Goal: Communication & Community: Answer question/provide support

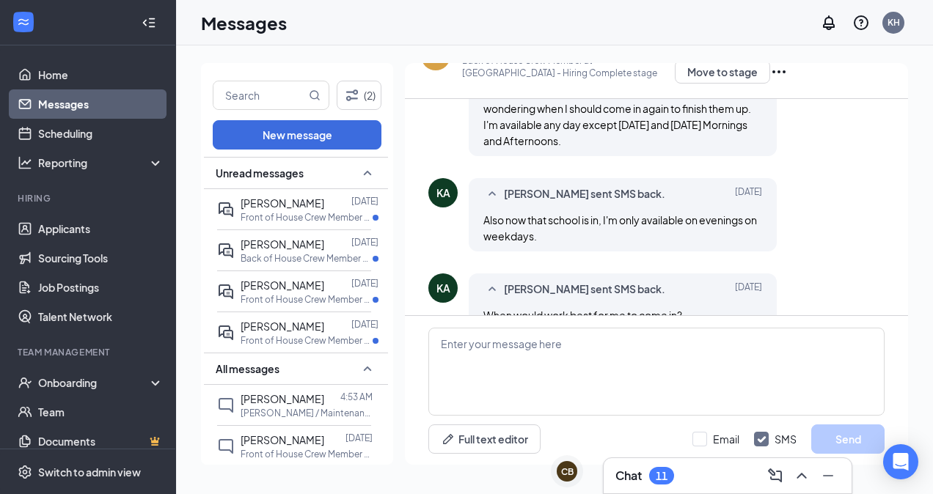
scroll to position [813, 0]
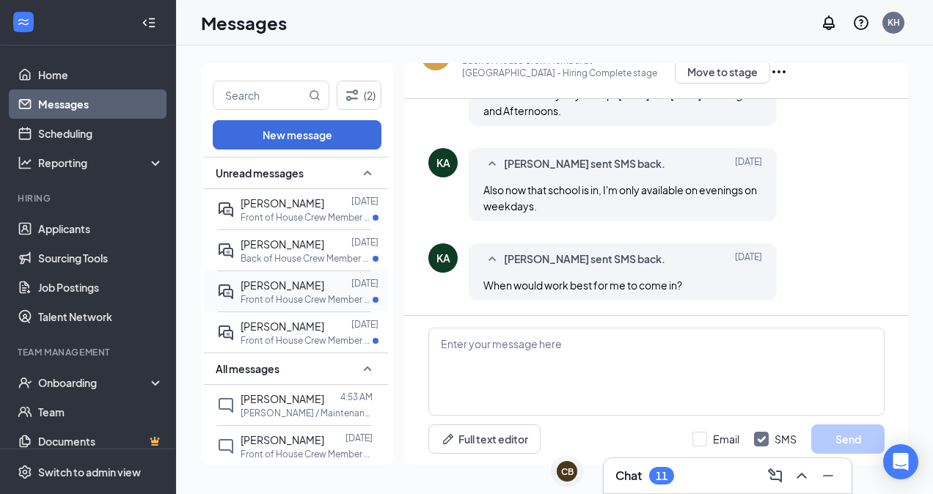
click at [304, 285] on span "[PERSON_NAME]" at bounding box center [283, 285] width 84 height 13
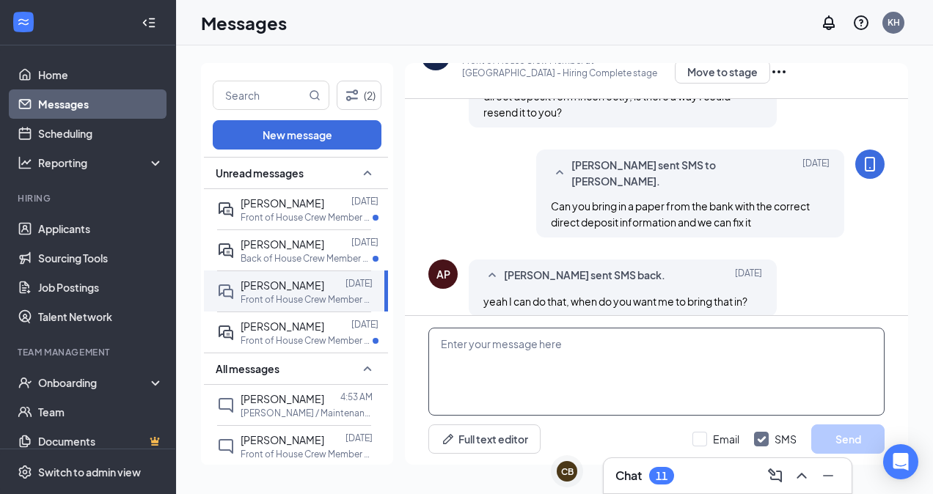
scroll to position [745, 0]
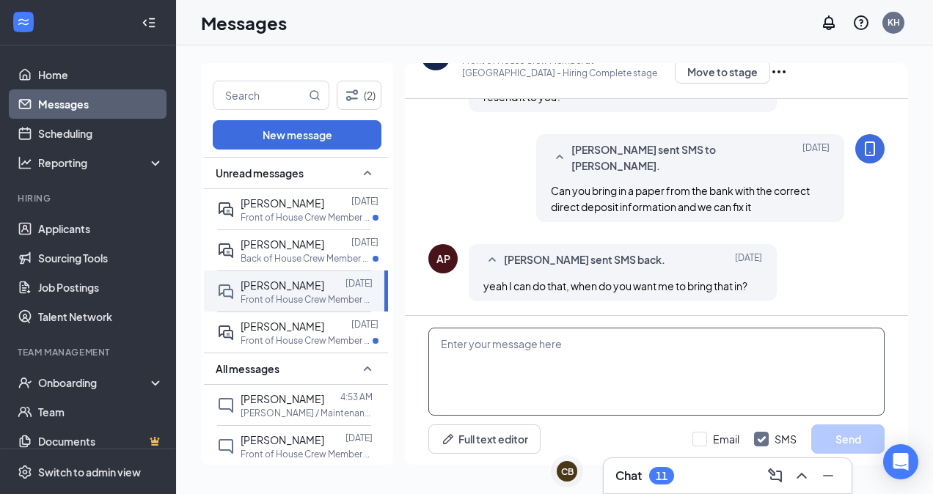
click at [612, 373] on textarea at bounding box center [656, 372] width 456 height 88
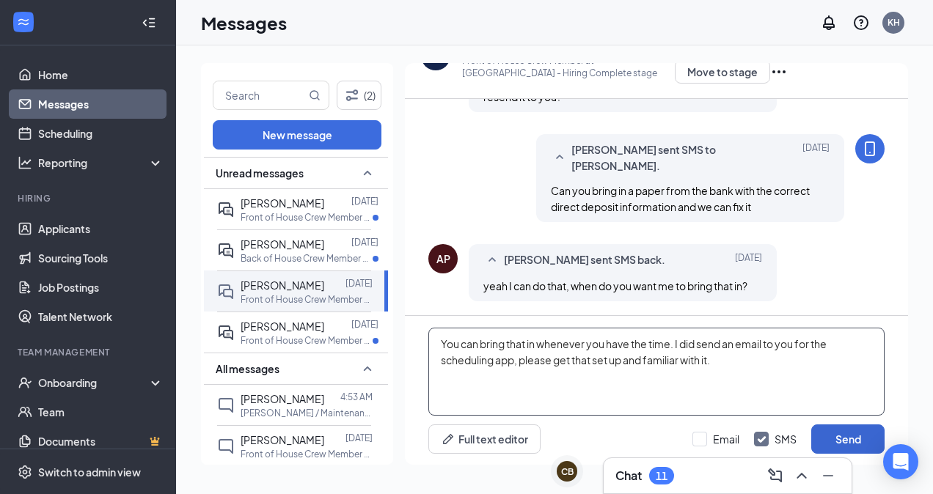
type textarea "You can bring that in whenever you have the time. I did send an email to you fo…"
click at [846, 436] on button "Send" at bounding box center [847, 439] width 73 height 29
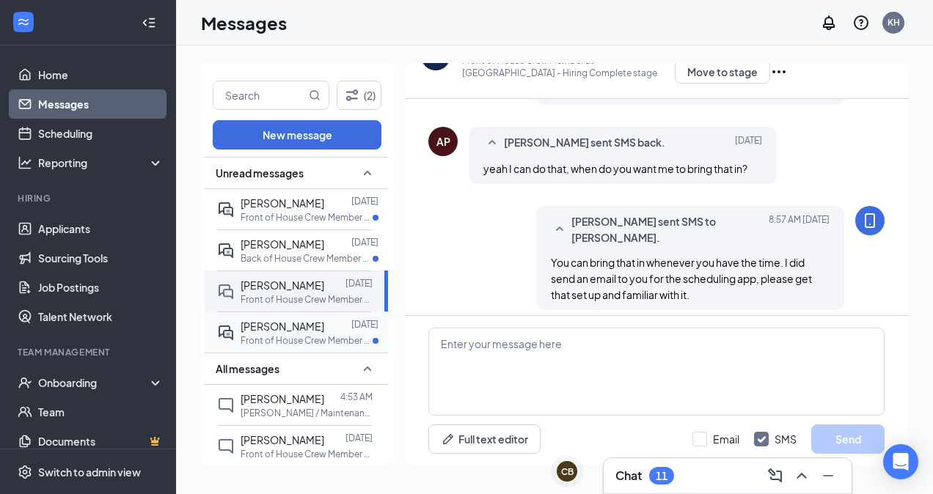
scroll to position [871, 0]
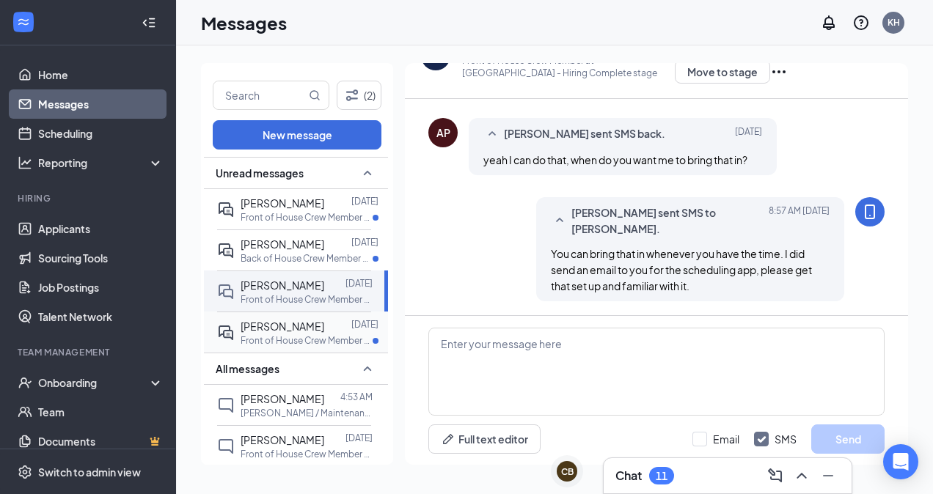
click at [324, 331] on div at bounding box center [337, 326] width 27 height 16
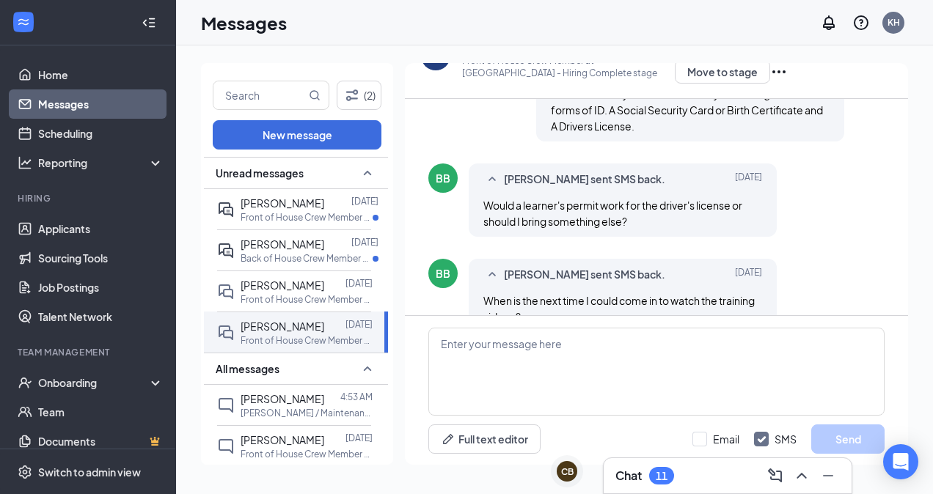
scroll to position [730, 0]
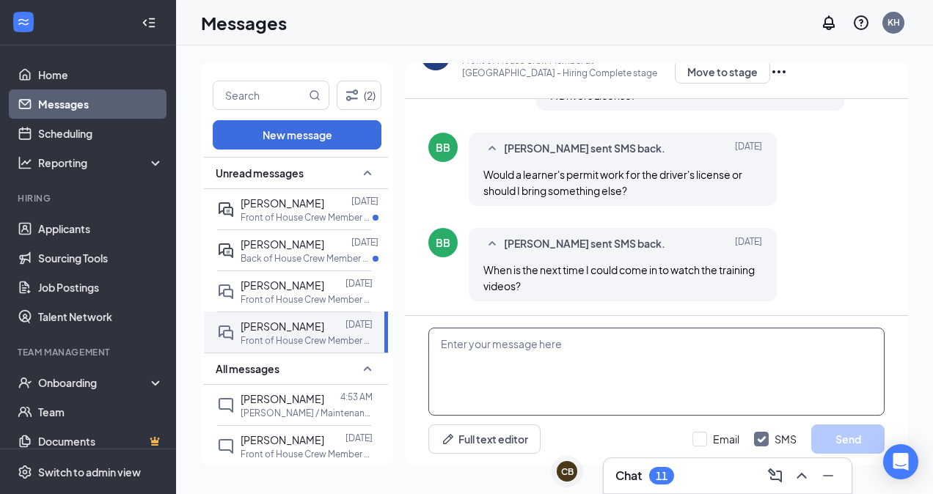
click at [582, 361] on textarea at bounding box center [656, 372] width 456 height 88
click at [582, 361] on textarea "Y" at bounding box center [656, 372] width 456 height 88
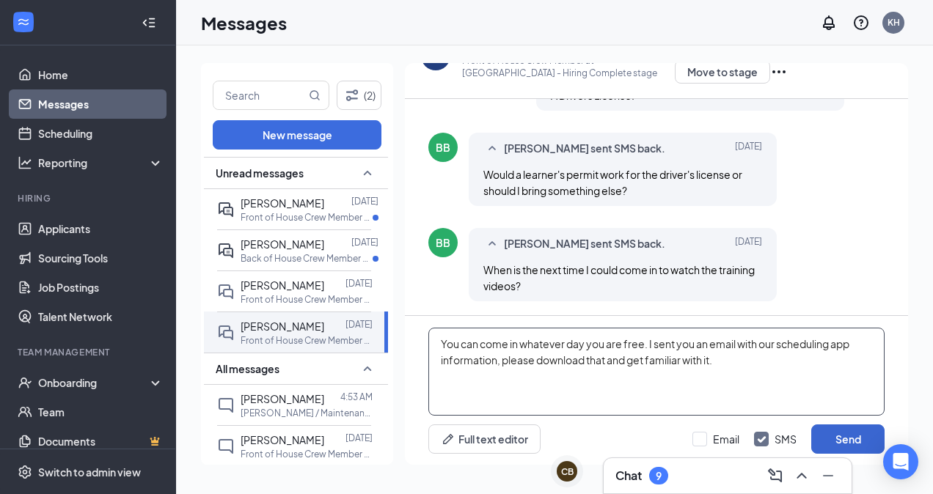
type textarea "You can come in whatever day you are free. I sent you an email with our schedul…"
click at [823, 436] on button "Send" at bounding box center [847, 439] width 73 height 29
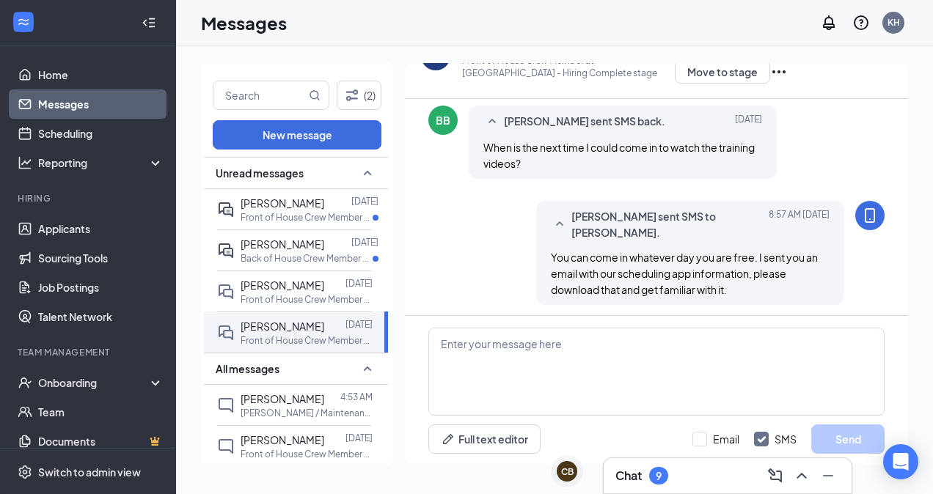
scroll to position [857, 0]
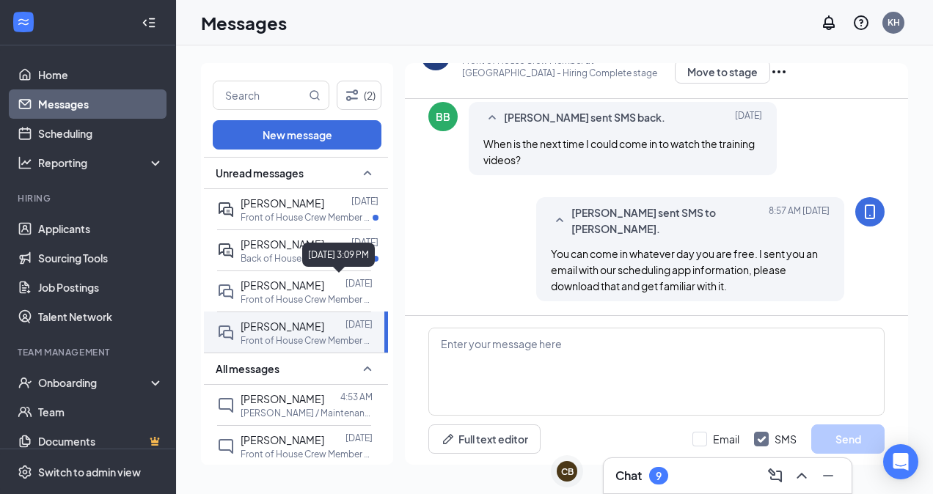
click at [337, 267] on div "August 24, 2025 3:09 PM" at bounding box center [338, 258] width 73 height 30
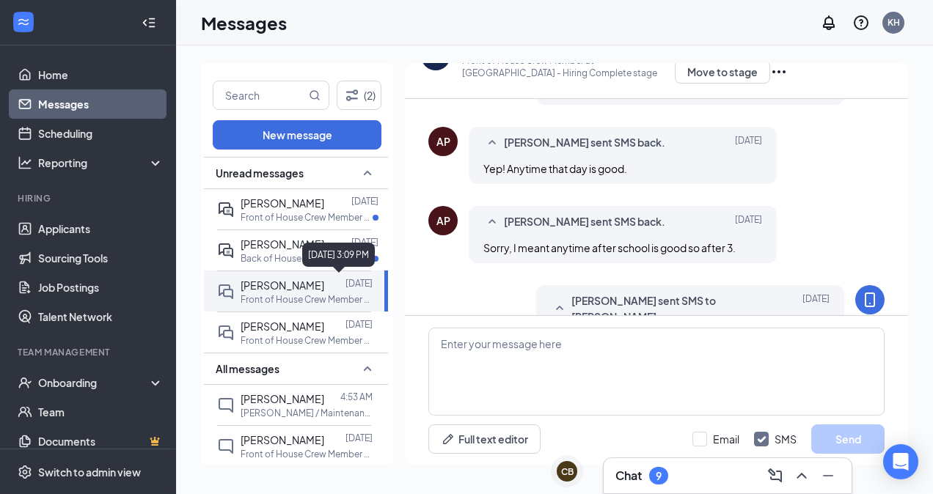
click at [332, 250] on div "August 24, 2025 3:09 PM" at bounding box center [338, 255] width 73 height 24
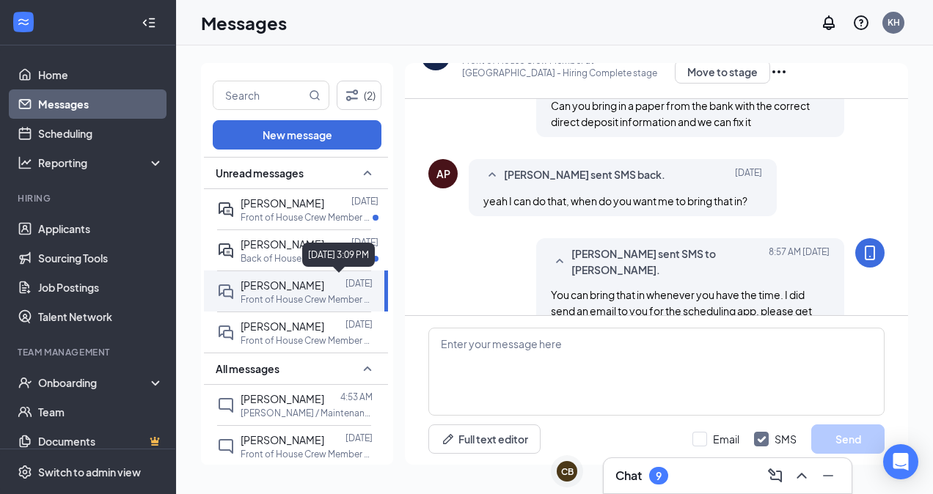
scroll to position [761, 0]
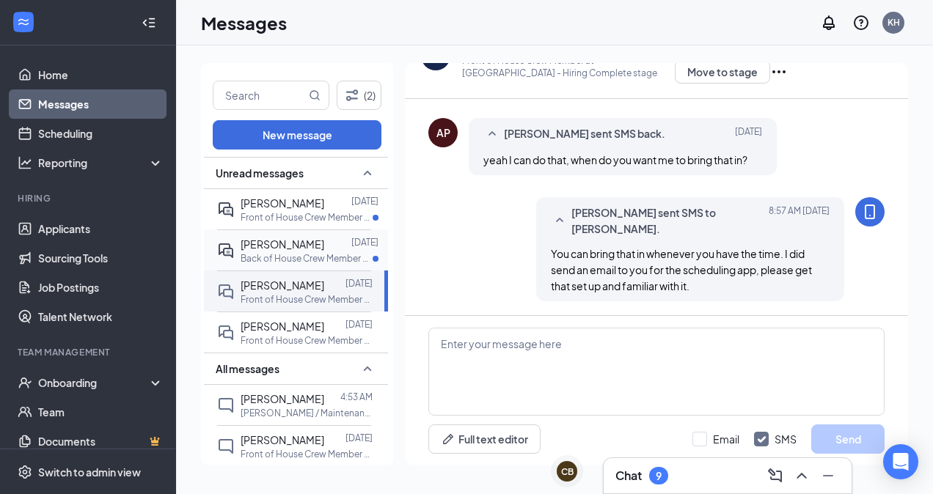
click at [292, 249] on span "[PERSON_NAME]" at bounding box center [283, 244] width 84 height 13
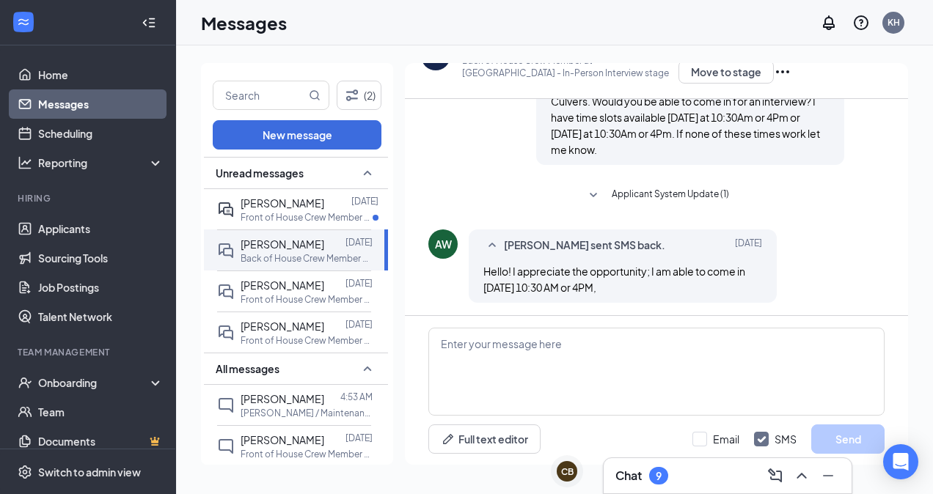
scroll to position [381, 0]
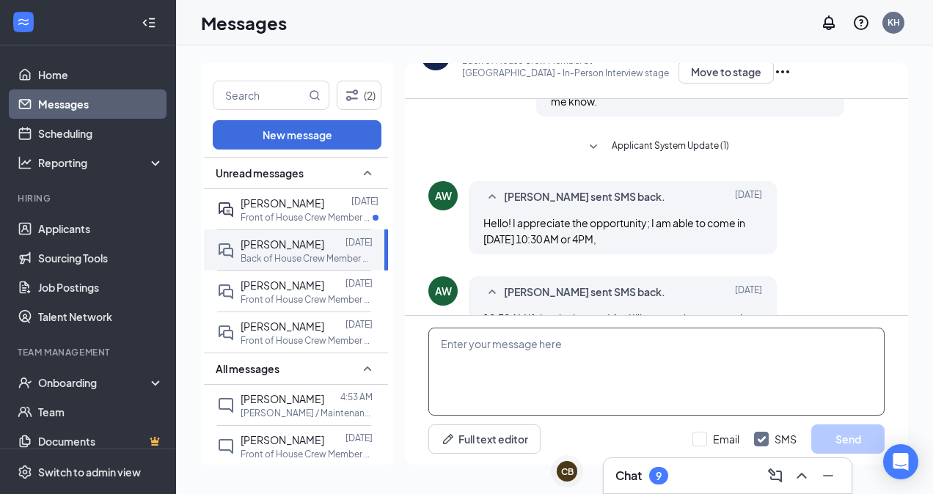
click at [625, 353] on textarea at bounding box center [656, 372] width 456 height 88
type textarea "t"
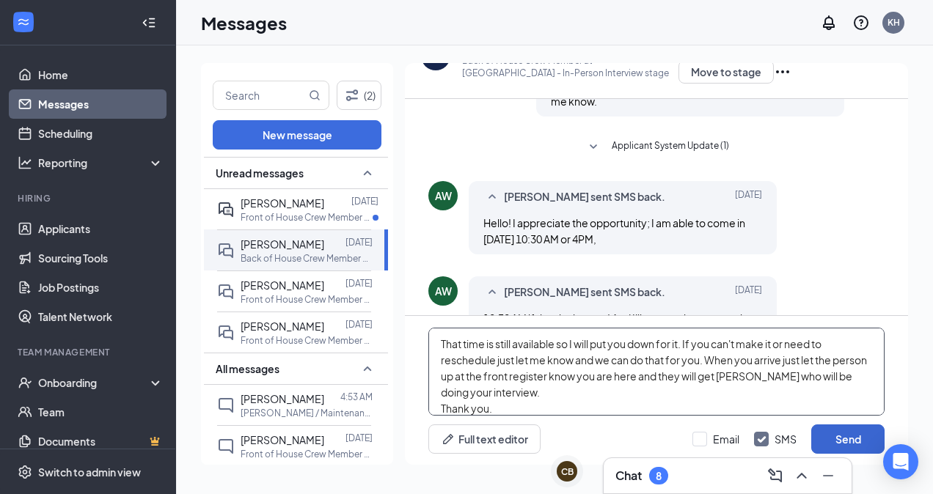
type textarea "That time is still available so I will put you down for it. If you can't make i…"
click at [846, 447] on button "Send" at bounding box center [847, 439] width 73 height 29
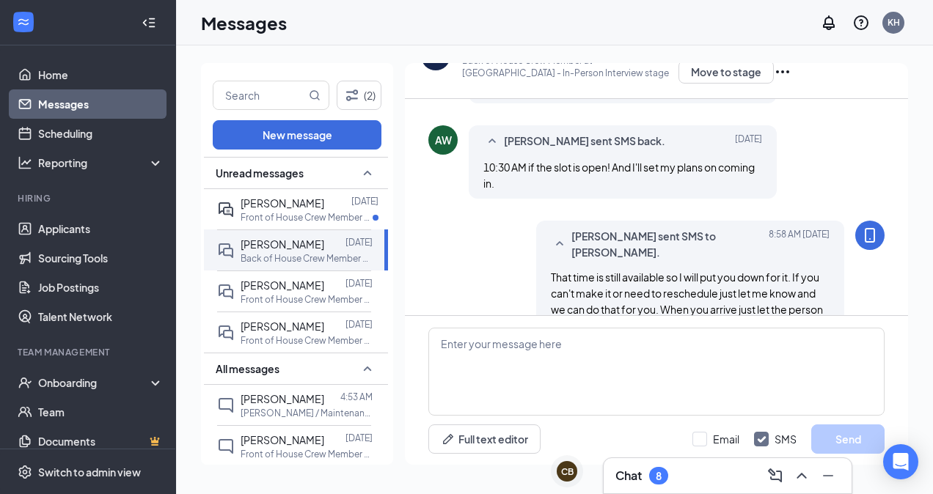
scroll to position [556, 0]
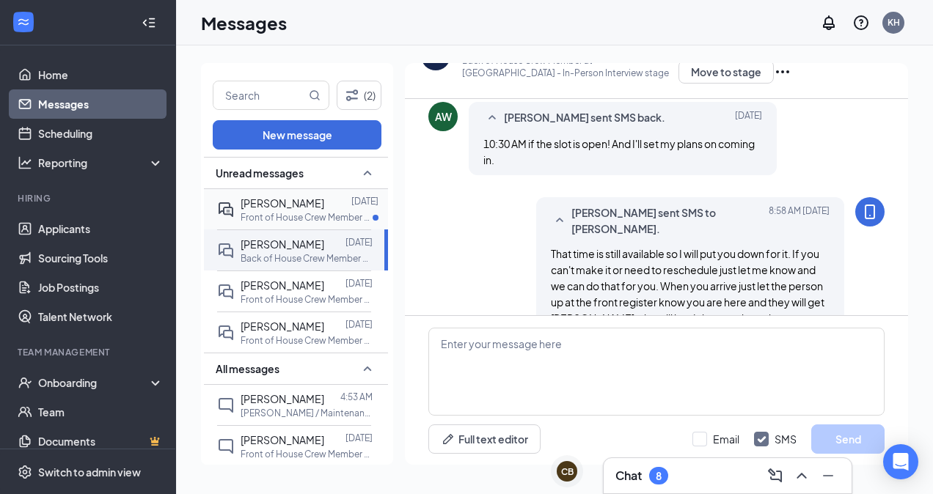
click at [353, 218] on p "Front of House Crew Member at [GEOGRAPHIC_DATA]" at bounding box center [307, 217] width 132 height 12
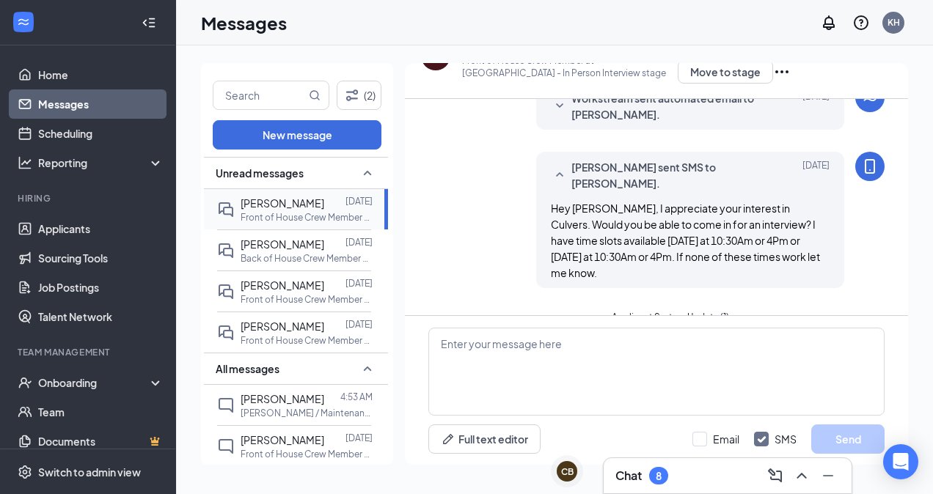
scroll to position [270, 0]
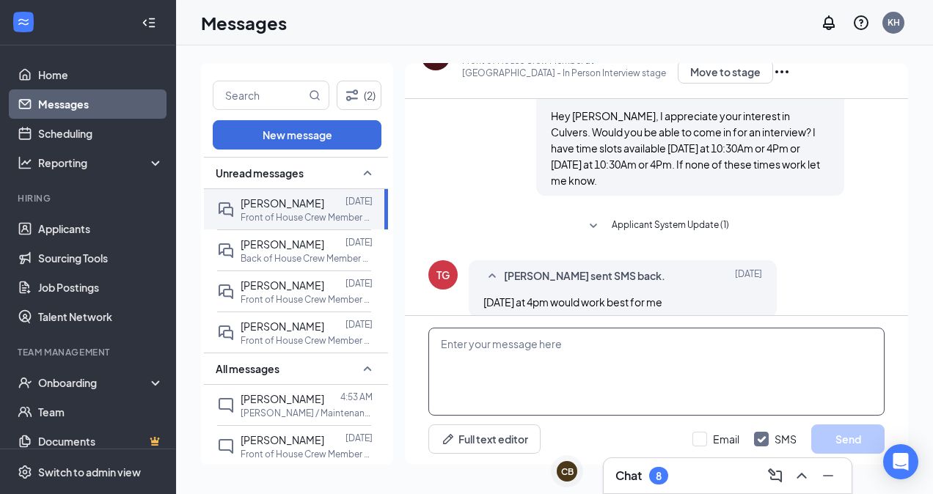
click at [769, 346] on textarea at bounding box center [656, 372] width 456 height 88
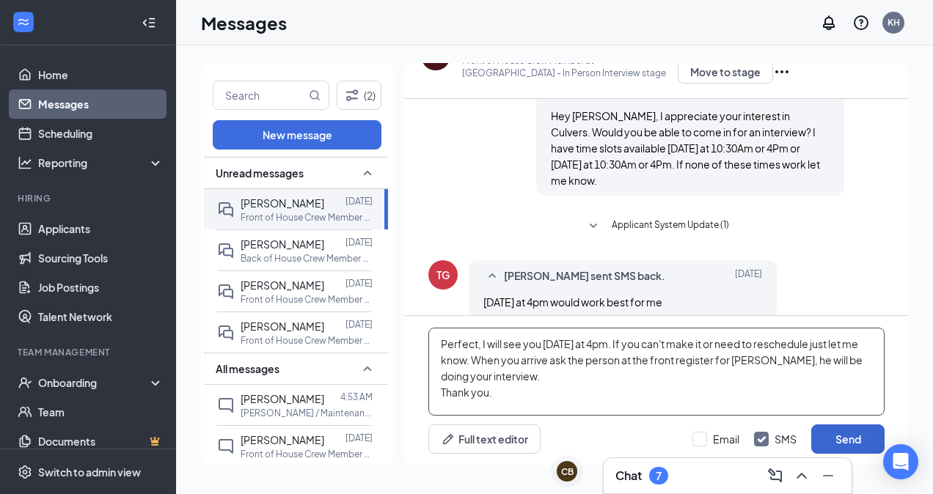
type textarea "Perfect, I will see you [DATE] at 4pm. If you can't make it or need to reschedu…"
click at [848, 425] on button "Send" at bounding box center [847, 439] width 73 height 29
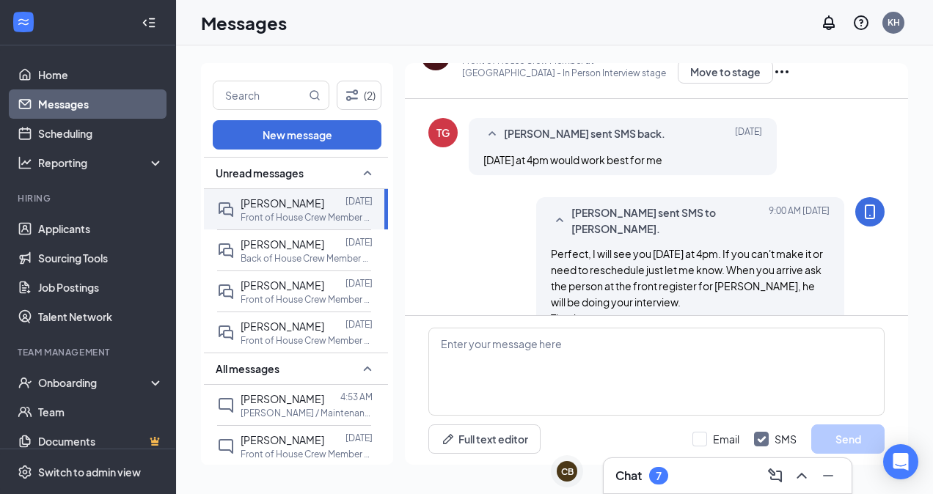
scroll to position [428, 0]
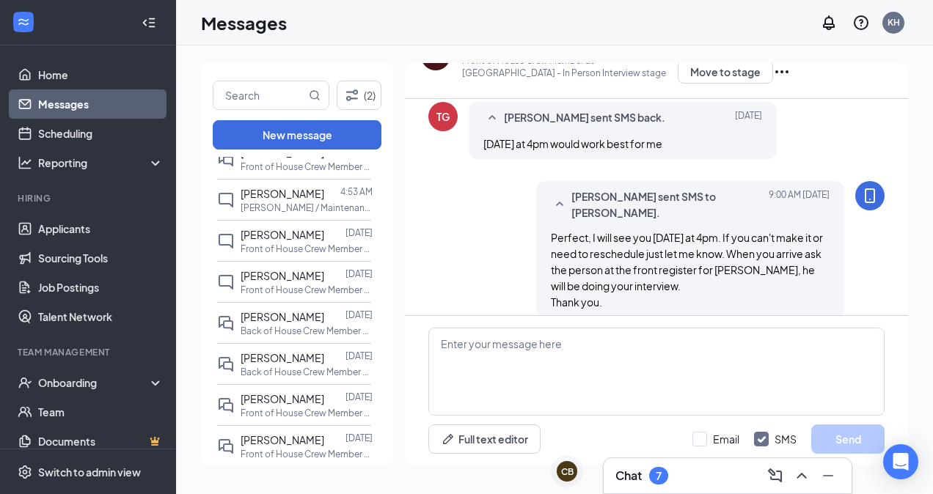
scroll to position [182, 0]
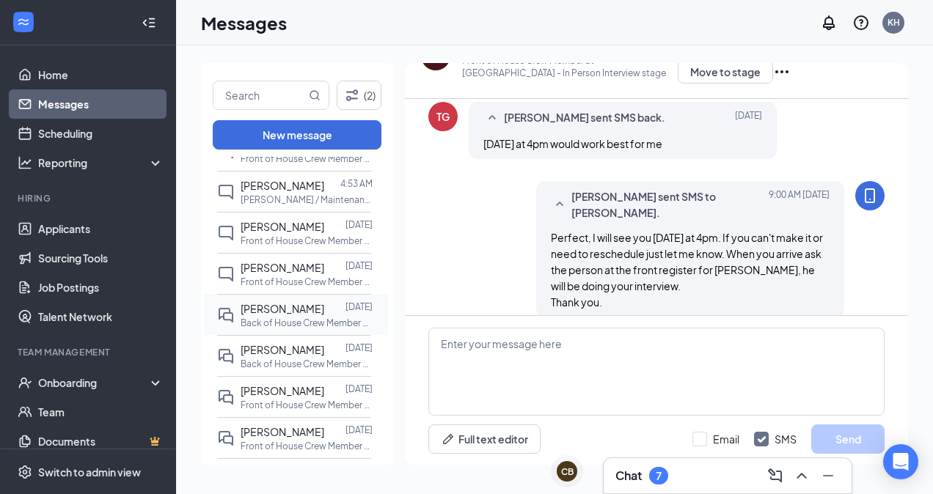
click at [268, 301] on div "[PERSON_NAME]" at bounding box center [283, 309] width 84 height 16
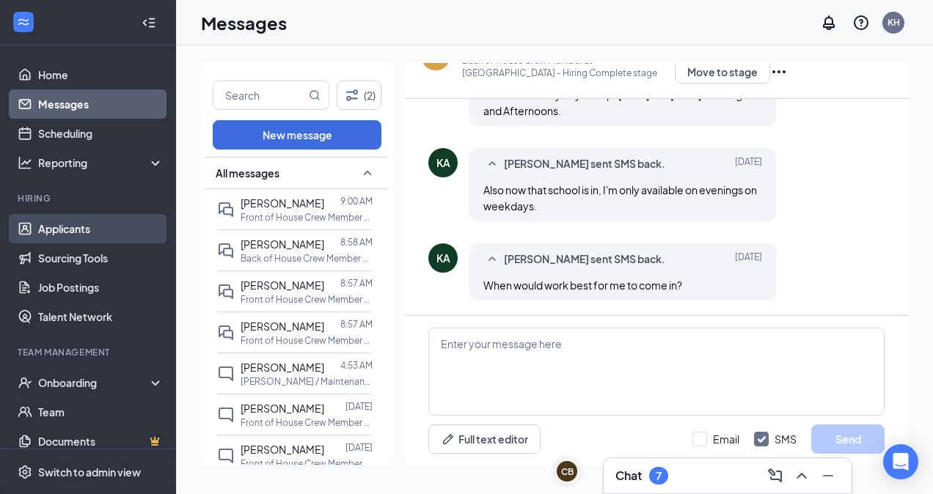
click at [89, 223] on link "Applicants" at bounding box center [100, 228] width 125 height 29
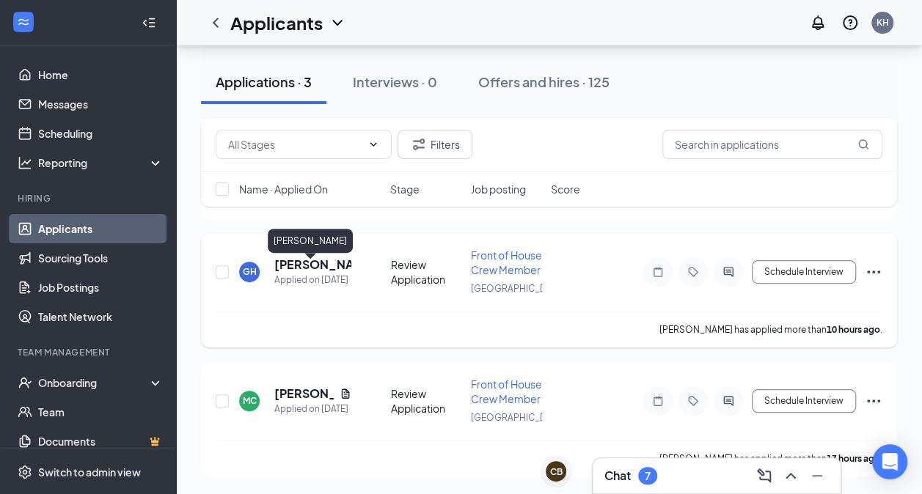
scroll to position [304, 0]
click at [305, 257] on h5 "[PERSON_NAME]" at bounding box center [312, 265] width 77 height 16
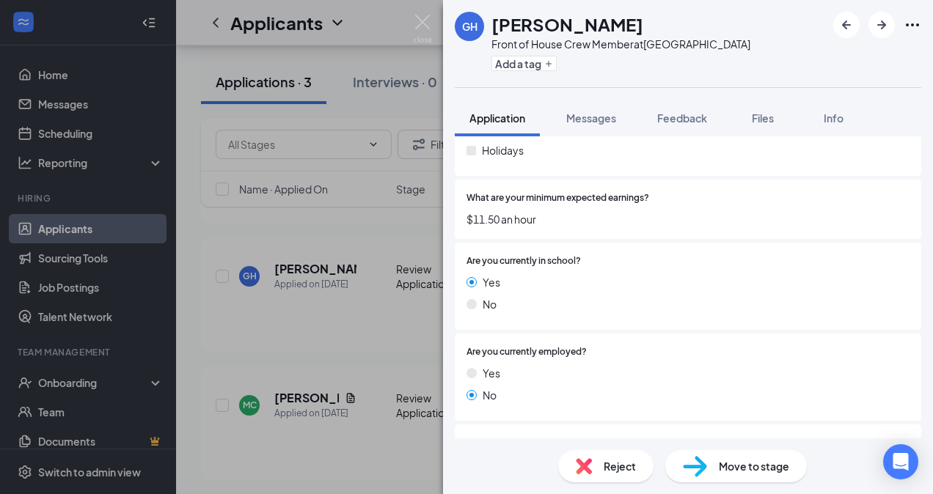
scroll to position [994, 0]
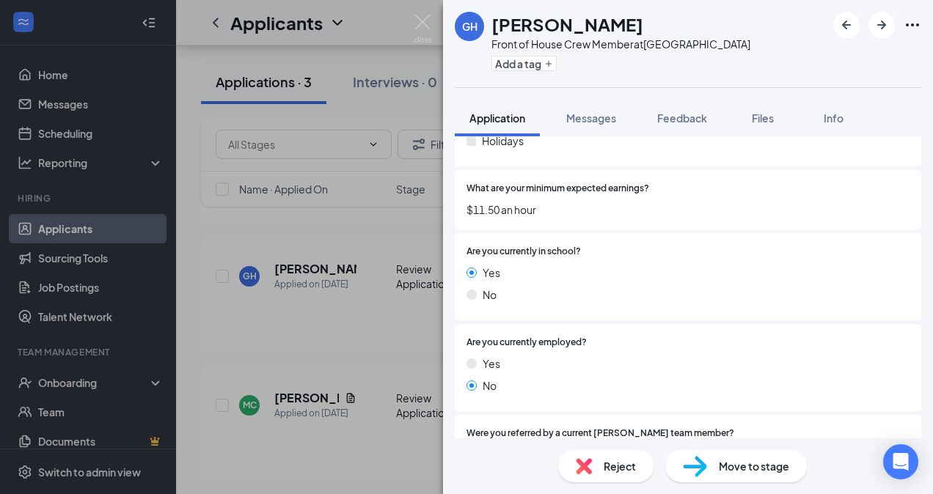
click at [627, 457] on div "Reject" at bounding box center [605, 466] width 95 height 32
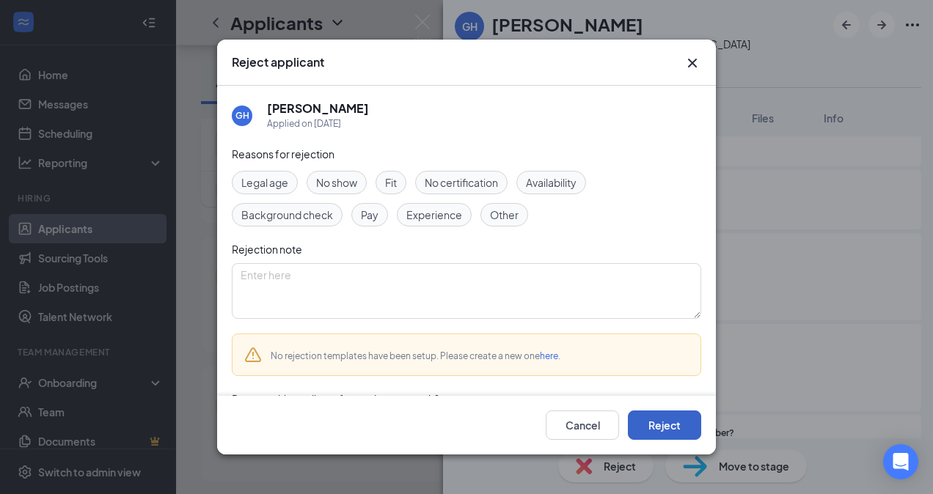
click at [646, 430] on button "Reject" at bounding box center [664, 425] width 73 height 29
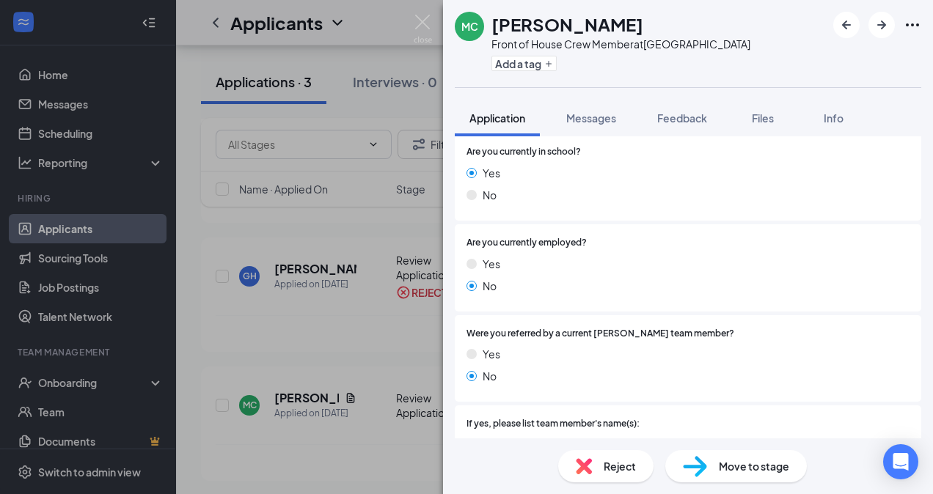
scroll to position [1188, 0]
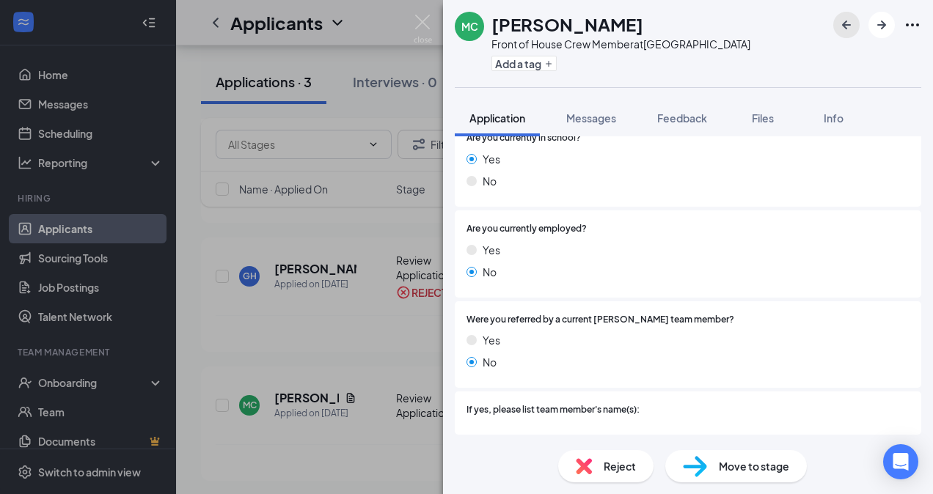
click at [846, 22] on icon "ArrowLeftNew" at bounding box center [847, 25] width 18 height 18
click at [842, 31] on icon "ArrowLeftNew" at bounding box center [847, 25] width 18 height 18
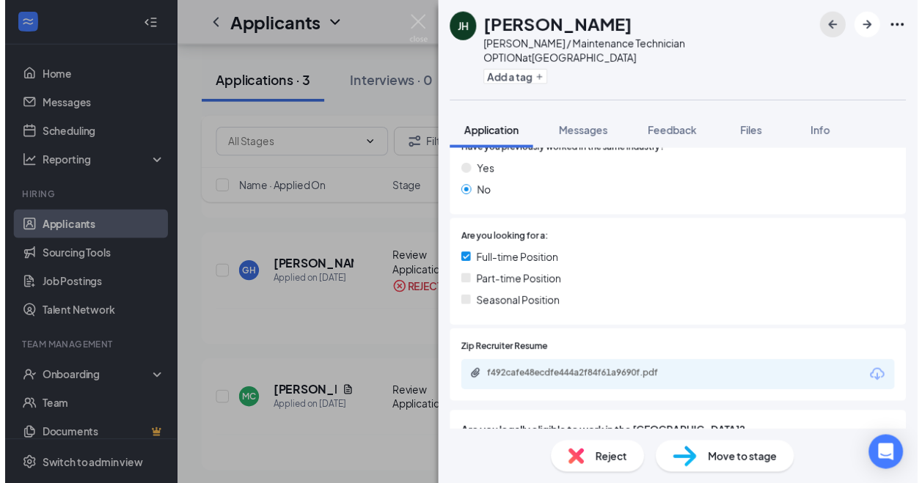
scroll to position [153, 0]
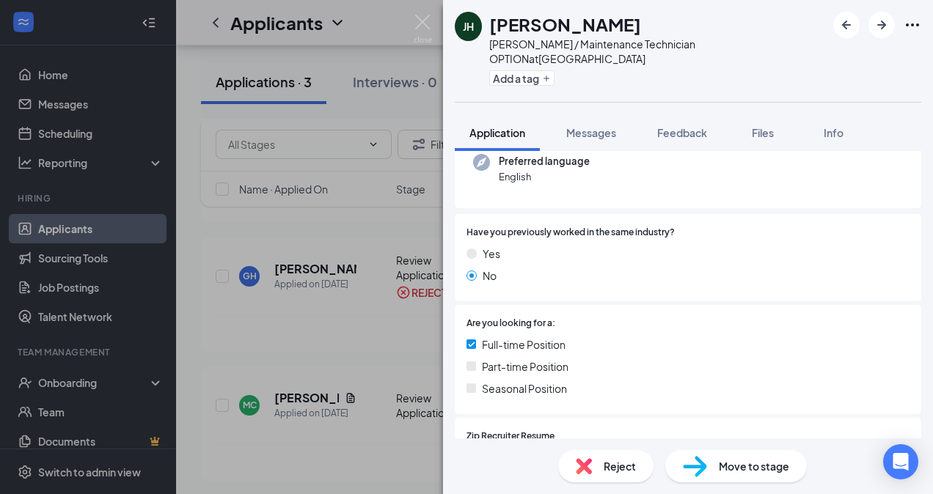
click at [432, 21] on div "[PERSON_NAME] Jeddediah [PERSON_NAME] / Maintenance Technician OPTION at [GEOGR…" at bounding box center [466, 247] width 933 height 494
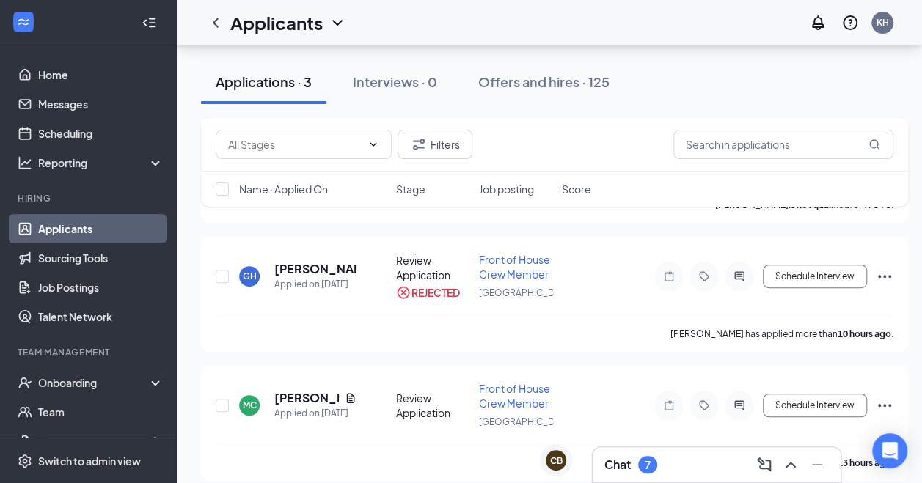
scroll to position [158, 0]
